Goal: Transaction & Acquisition: Purchase product/service

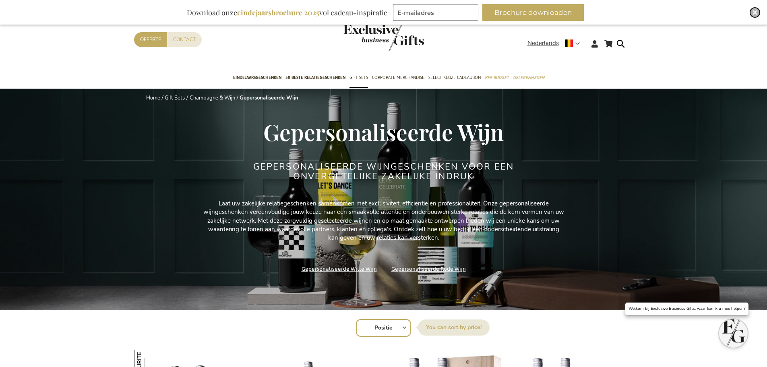
click at [756, 13] on img "Close" at bounding box center [754, 12] width 5 height 5
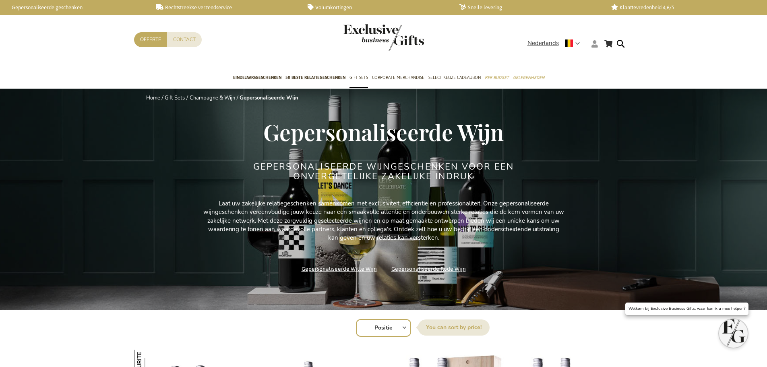
click at [594, 45] on icon at bounding box center [594, 43] width 6 height 7
click at [604, 60] on link "Login" at bounding box center [599, 60] width 15 height 8
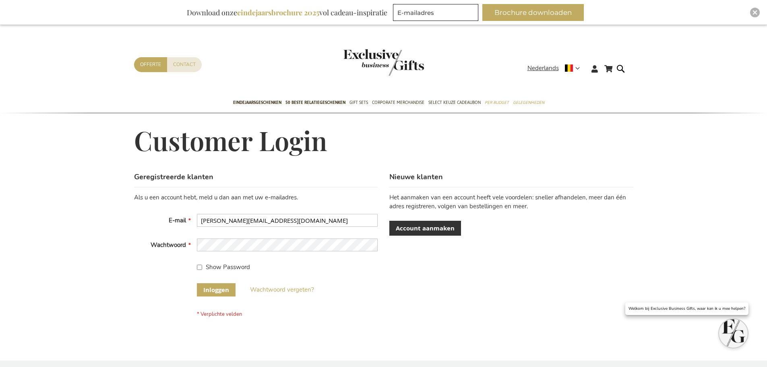
click at [219, 285] on button "Inloggen" at bounding box center [216, 289] width 39 height 13
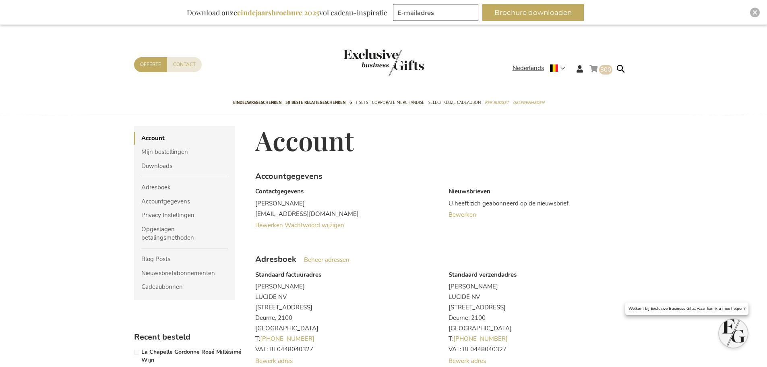
click at [595, 71] on link "Winkelwagen 300 300 items" at bounding box center [600, 70] width 23 height 13
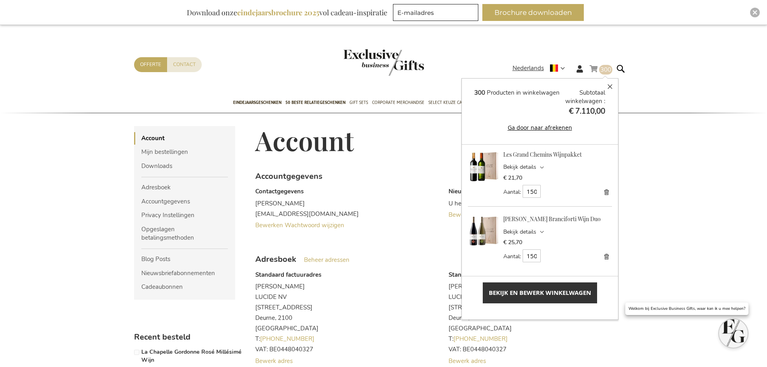
click at [553, 301] on link "Bekijk en bewerk winkelwagen" at bounding box center [540, 292] width 114 height 21
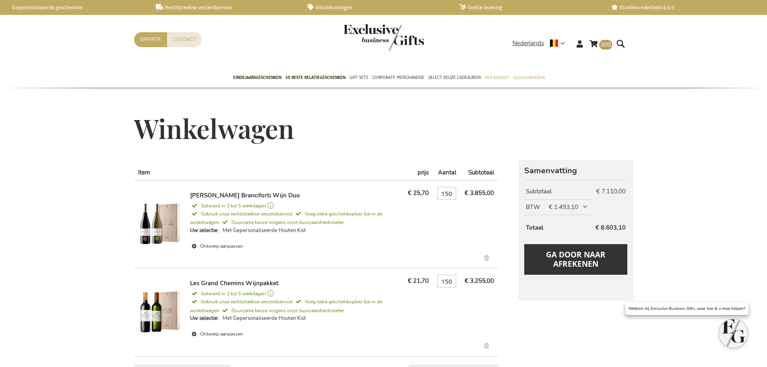
click at [486, 258] on link "Verwijder dit artikel" at bounding box center [487, 258] width 13 height 9
click at [450, 191] on input "150" at bounding box center [446, 193] width 19 height 13
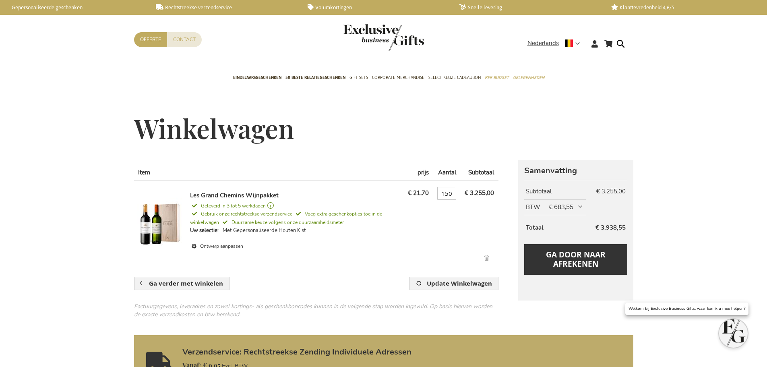
click at [446, 194] on input "150" at bounding box center [446, 193] width 19 height 13
click at [443, 237] on td "Aantal 300" at bounding box center [446, 221] width 27 height 82
click at [425, 224] on td "€ 21,70" at bounding box center [418, 221] width 29 height 82
click at [444, 191] on input "300" at bounding box center [446, 193] width 19 height 13
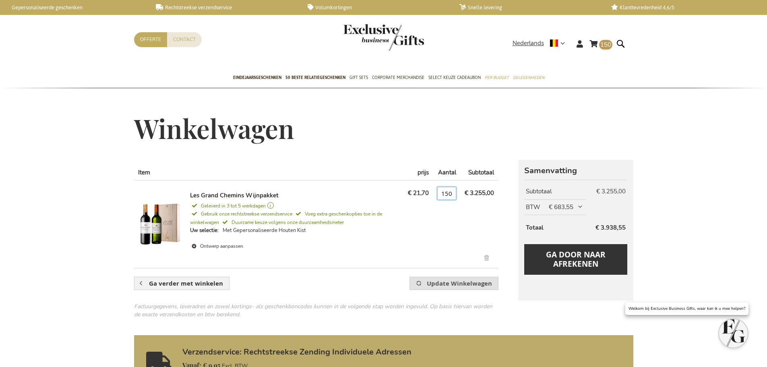
type input "150"
click at [431, 280] on span "Update Winkelwagen" at bounding box center [459, 283] width 65 height 8
click at [486, 258] on link "Verwijder dit artikel" at bounding box center [487, 258] width 13 height 9
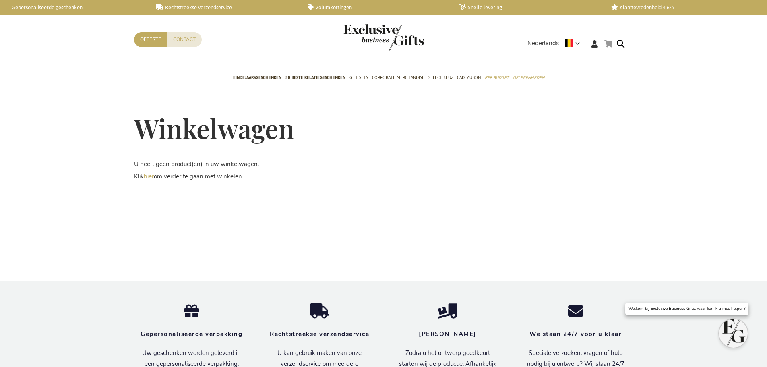
click at [608, 41] on link "Winkelwagen" at bounding box center [608, 44] width 8 height 10
click at [268, 76] on span "Eindejaarsgeschenken" at bounding box center [257, 77] width 48 height 8
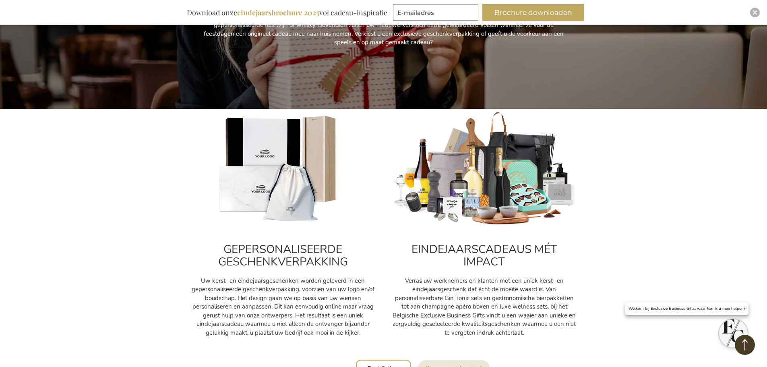
click at [272, 193] on img at bounding box center [282, 169] width 185 height 116
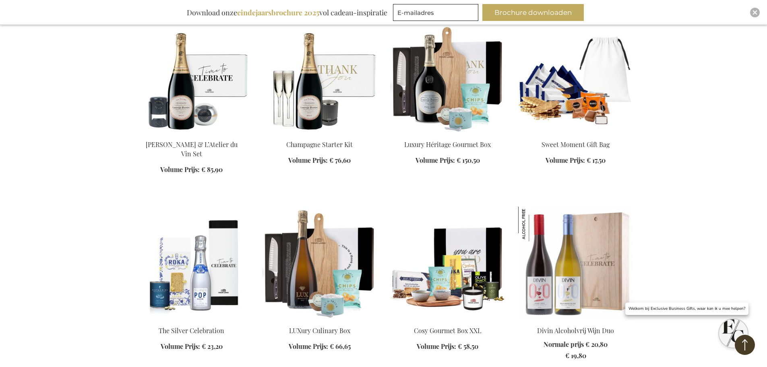
scroll to position [805, 0]
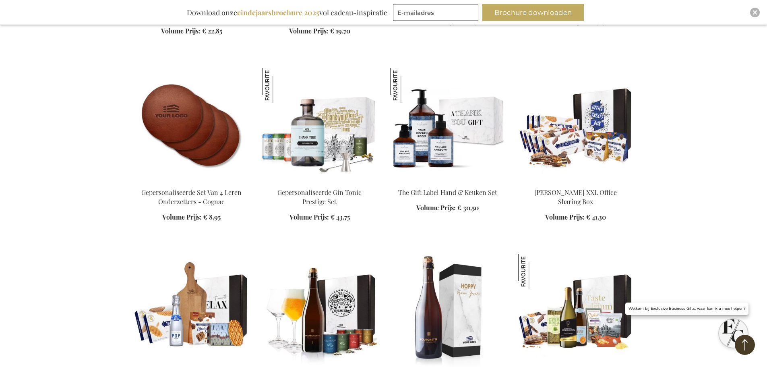
scroll to position [1288, 0]
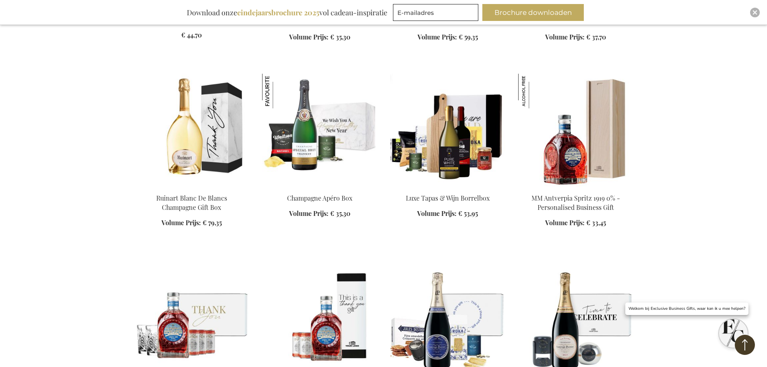
scroll to position [2173, 0]
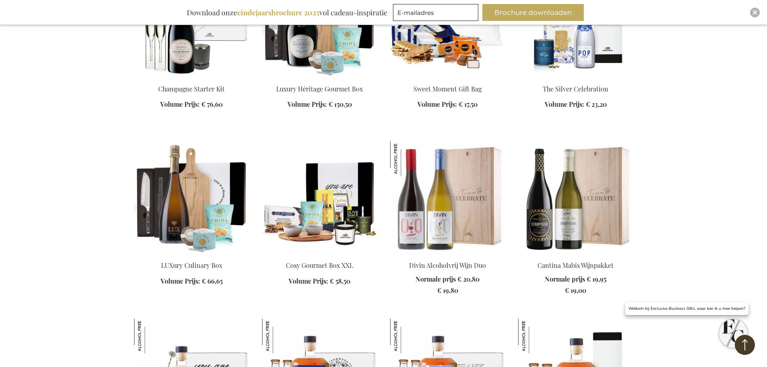
scroll to position [2656, 0]
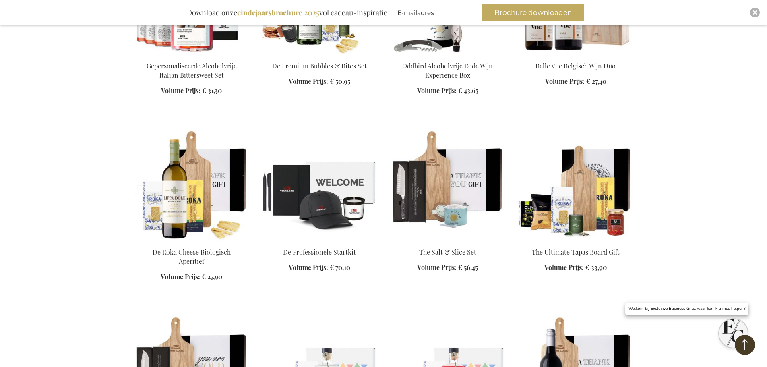
scroll to position [3622, 0]
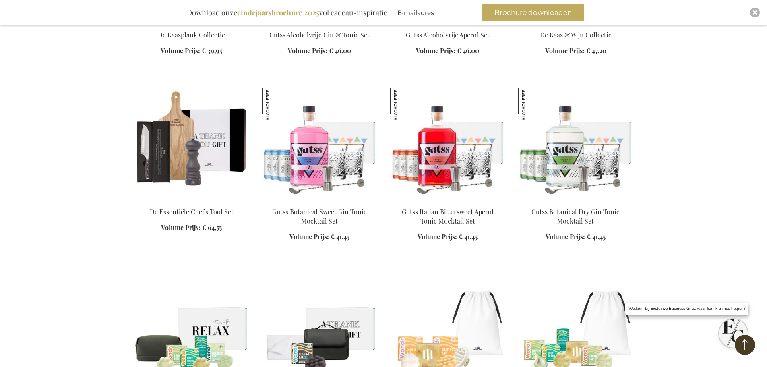
scroll to position [268, 0]
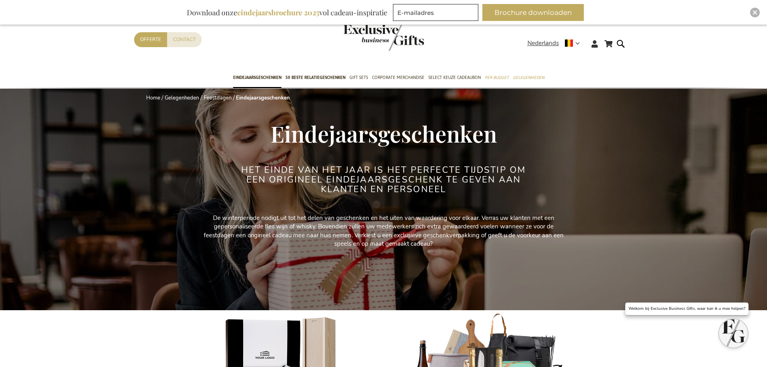
drag, startPoint x: 76, startPoint y: 258, endPoint x: 87, endPoint y: -49, distance: 307.3
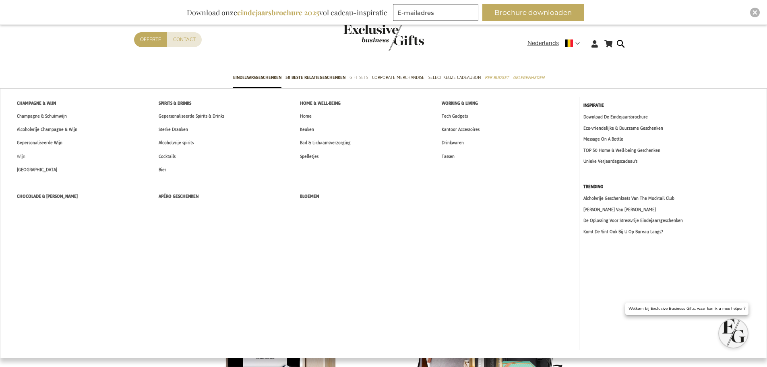
click at [30, 156] on link "Wijn" at bounding box center [20, 156] width 25 height 13
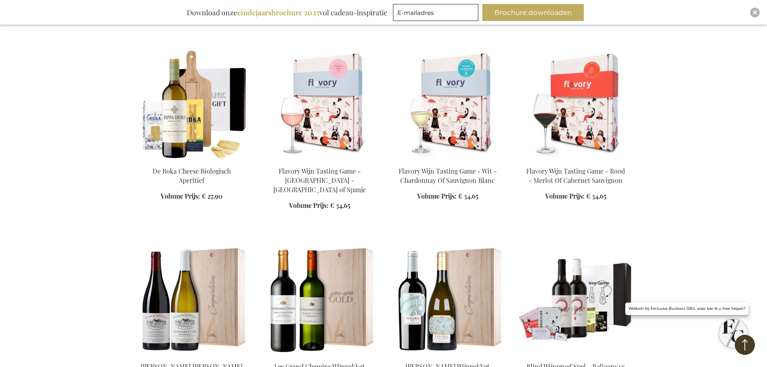
scroll to position [845, 0]
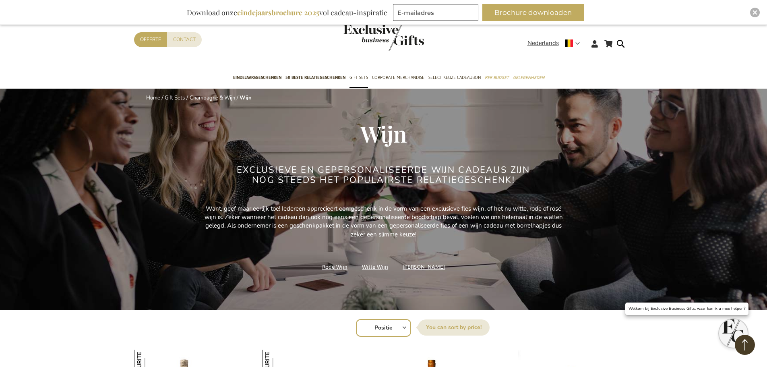
drag, startPoint x: 73, startPoint y: 262, endPoint x: 60, endPoint y: 144, distance: 119.4
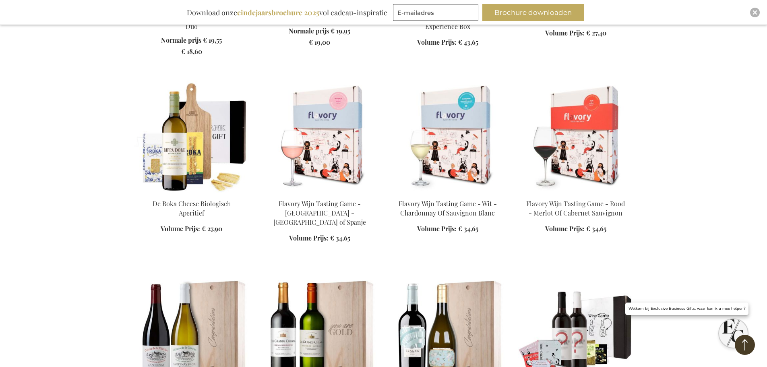
scroll to position [644, 0]
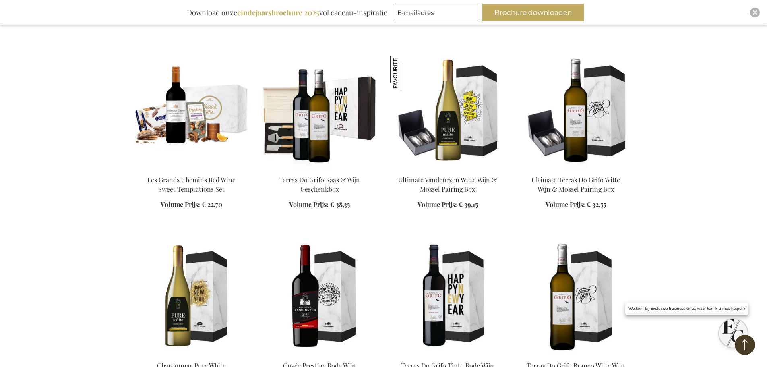
scroll to position [1248, 0]
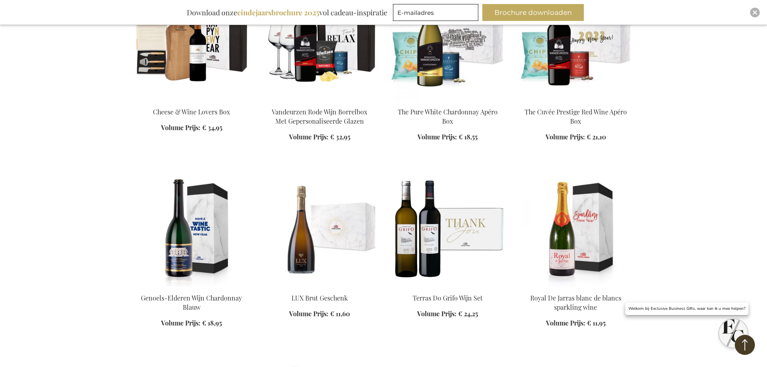
scroll to position [1731, 0]
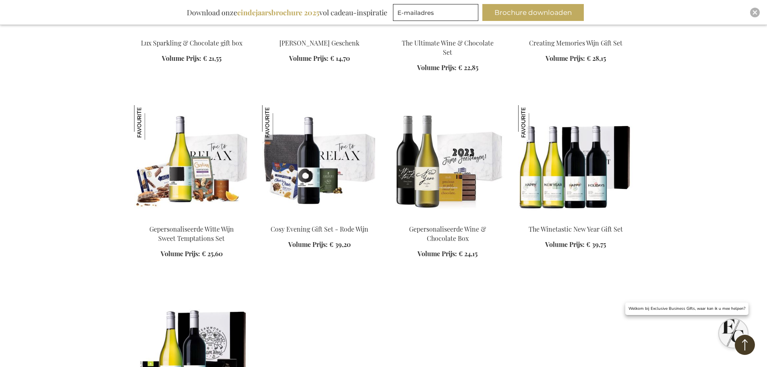
scroll to position [2334, 0]
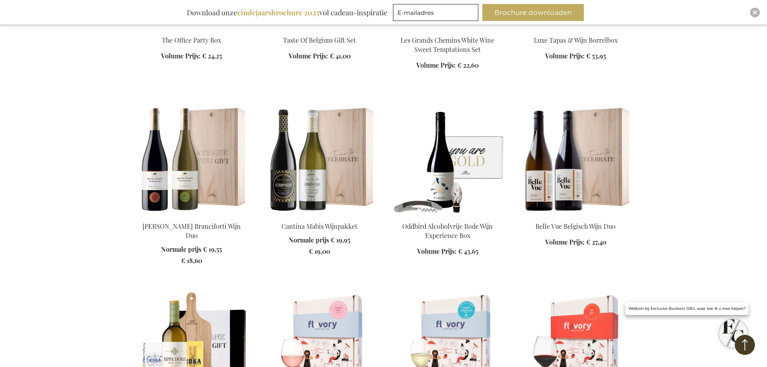
scroll to position [76, 0]
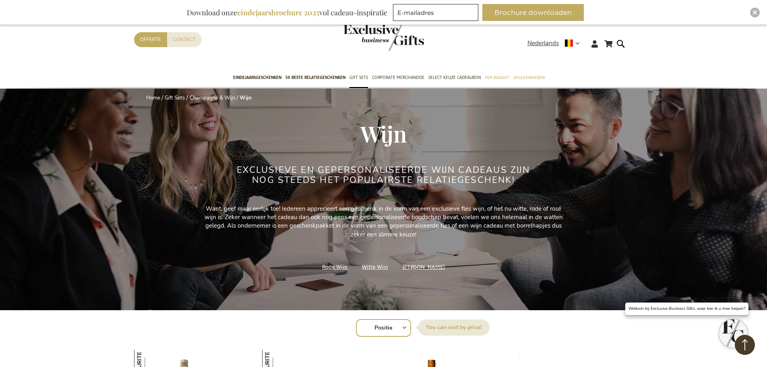
drag, startPoint x: 91, startPoint y: 250, endPoint x: 93, endPoint y: 149, distance: 101.0
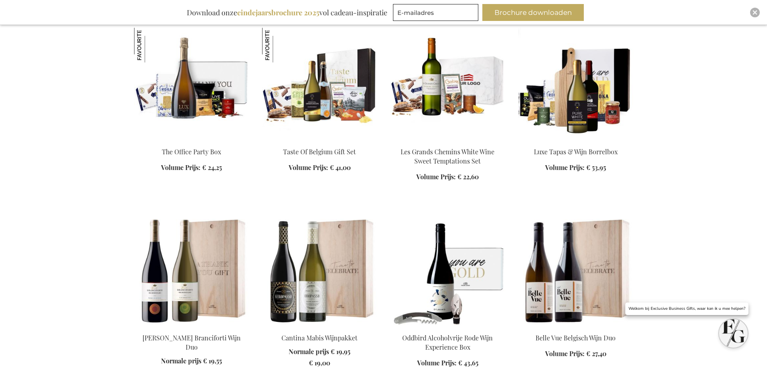
scroll to position [322, 0]
click at [189, 252] on img at bounding box center [191, 269] width 115 height 113
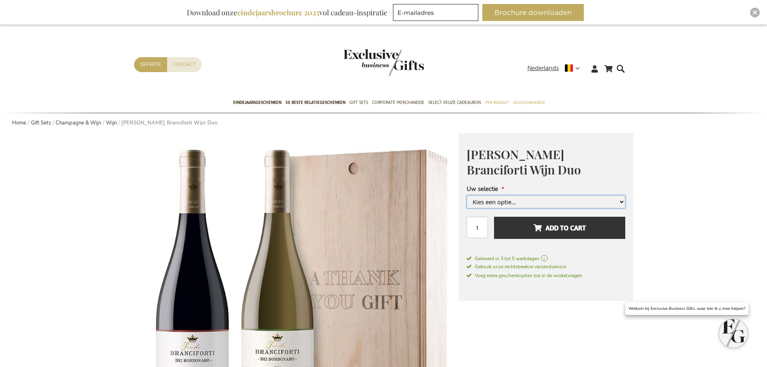
click at [503, 203] on select "Kies een optie... Met Gepersonaliseerde Houten Kist +€ 10,00 Met Gepersonalisee…" at bounding box center [545, 201] width 159 height 13
select select "1553"
click at [466, 208] on select "Kies een optie... Met Gepersonaliseerde Houten Kist +€ 10,00 Met Gepersonalisee…" at bounding box center [545, 201] width 159 height 13
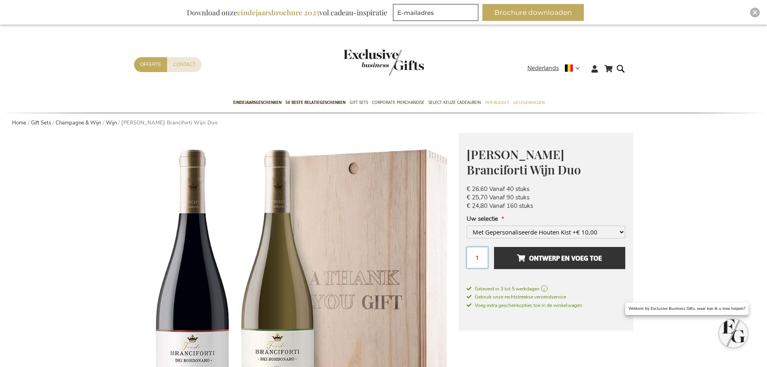
drag, startPoint x: 481, startPoint y: 256, endPoint x: 461, endPoint y: 256, distance: 20.5
click at [461, 256] on div "Feudi Bordonaro Branciforti Wijn Duo Normale prijs Vanaf € 29,55 Excl. BTW € 26…" at bounding box center [545, 232] width 175 height 198
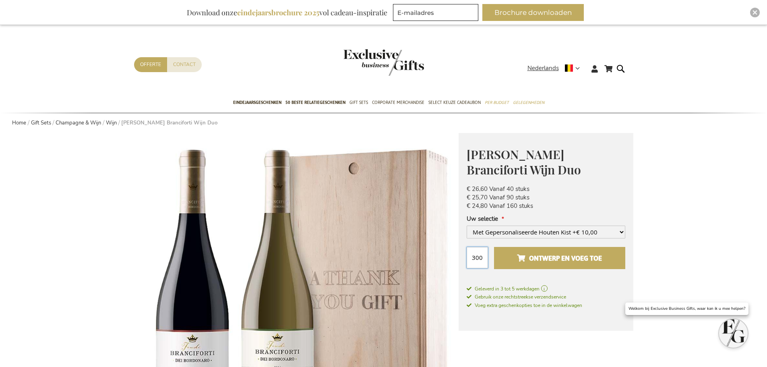
type input "300"
click at [575, 255] on span "Ontwerp en voeg toe" at bounding box center [559, 258] width 85 height 13
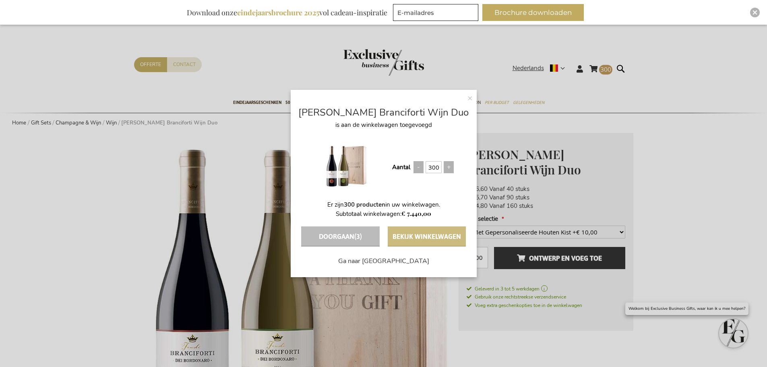
click at [441, 238] on button "Bekijk winkelwagen" at bounding box center [427, 236] width 78 height 20
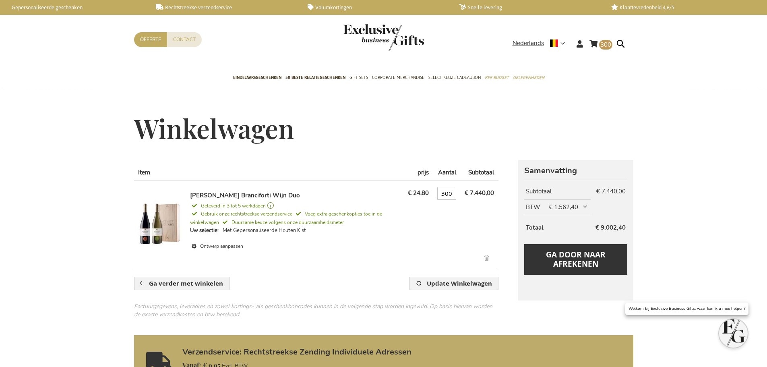
click at [442, 132] on div "Winkelwagen" at bounding box center [383, 137] width 499 height 46
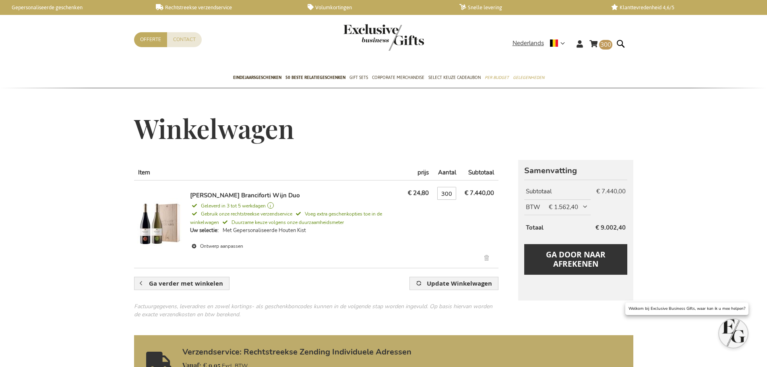
scroll to position [40, 0]
